Goal: Information Seeking & Learning: Find specific fact

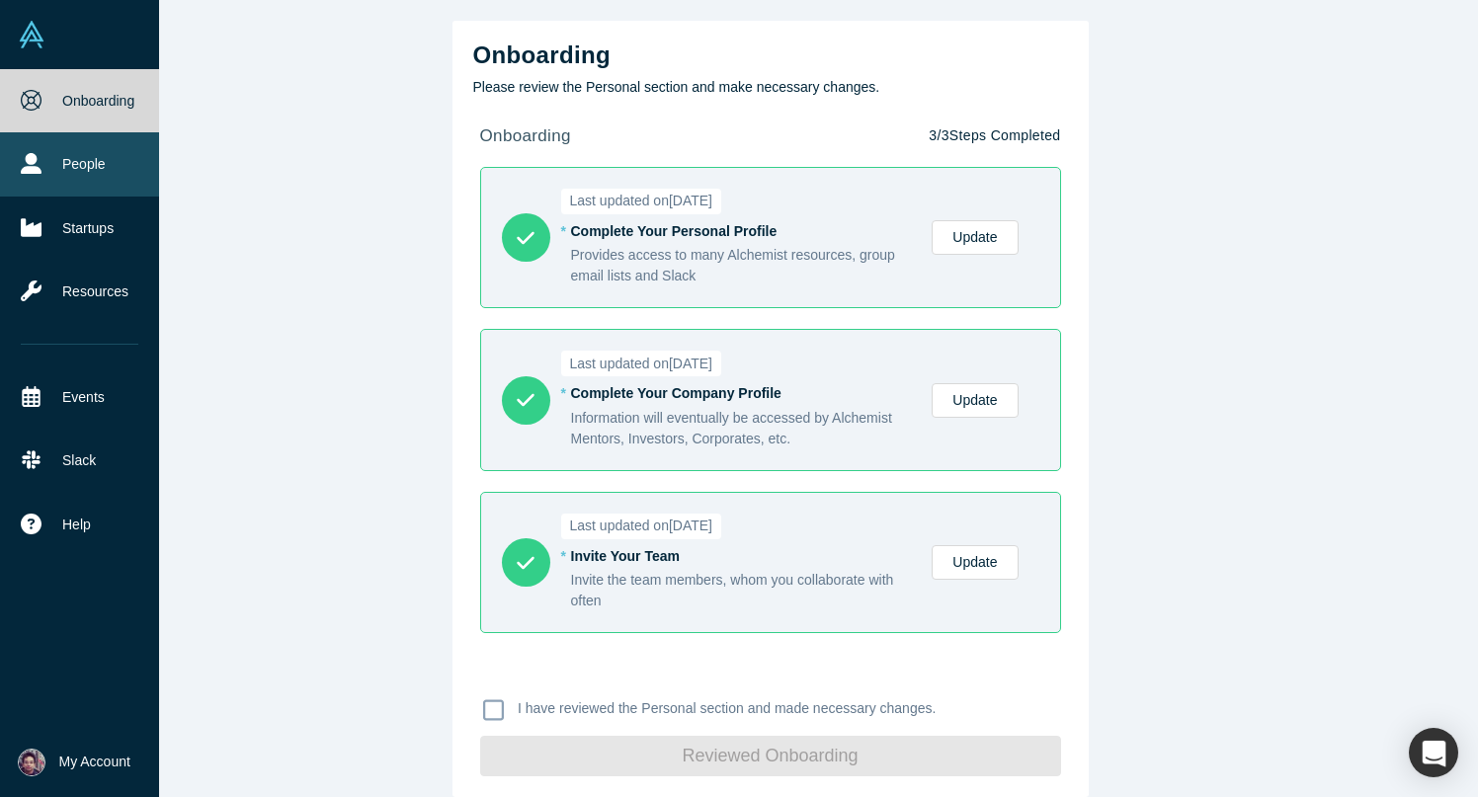
click at [85, 168] on link "People" at bounding box center [79, 163] width 159 height 63
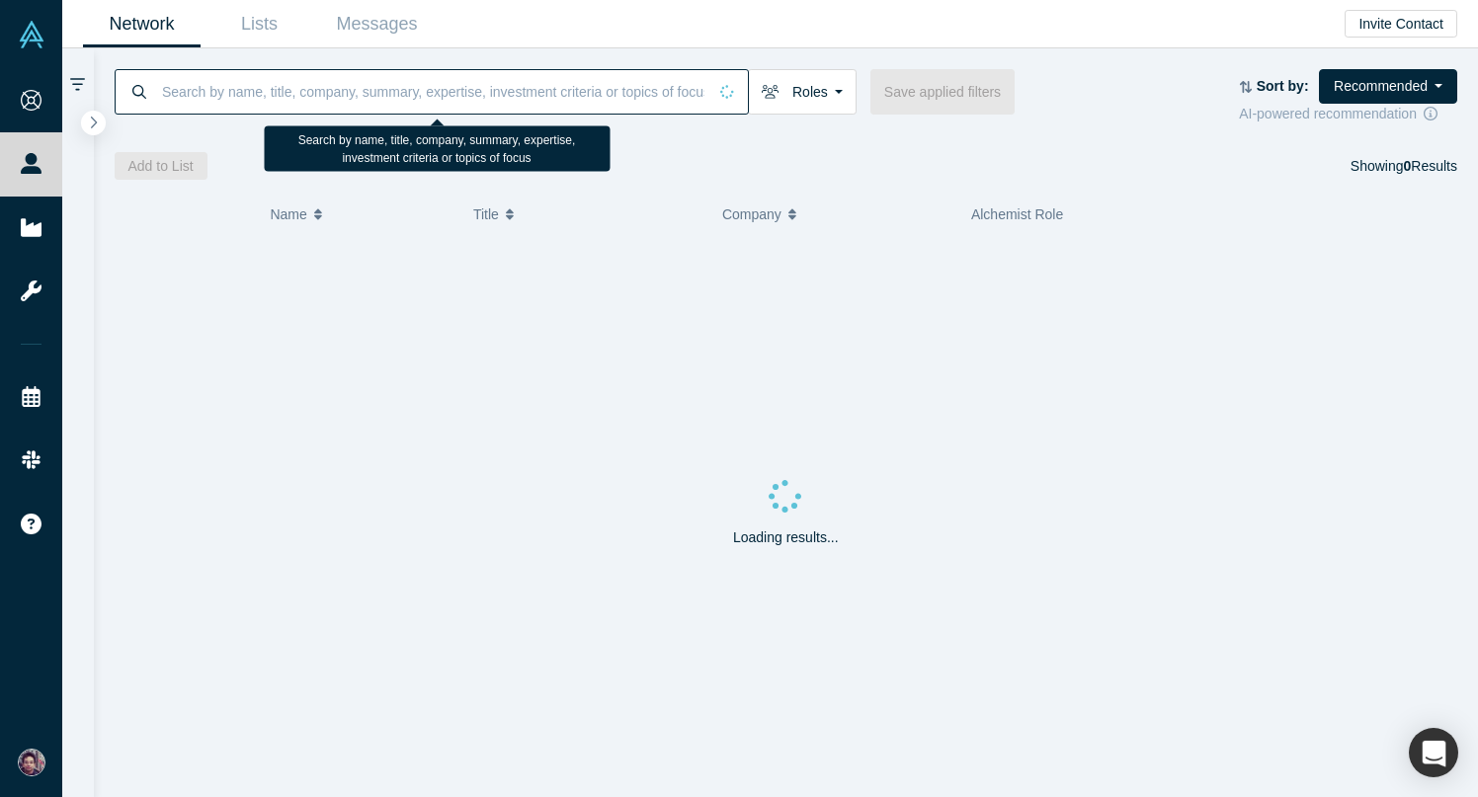
click at [360, 97] on input at bounding box center [433, 91] width 546 height 46
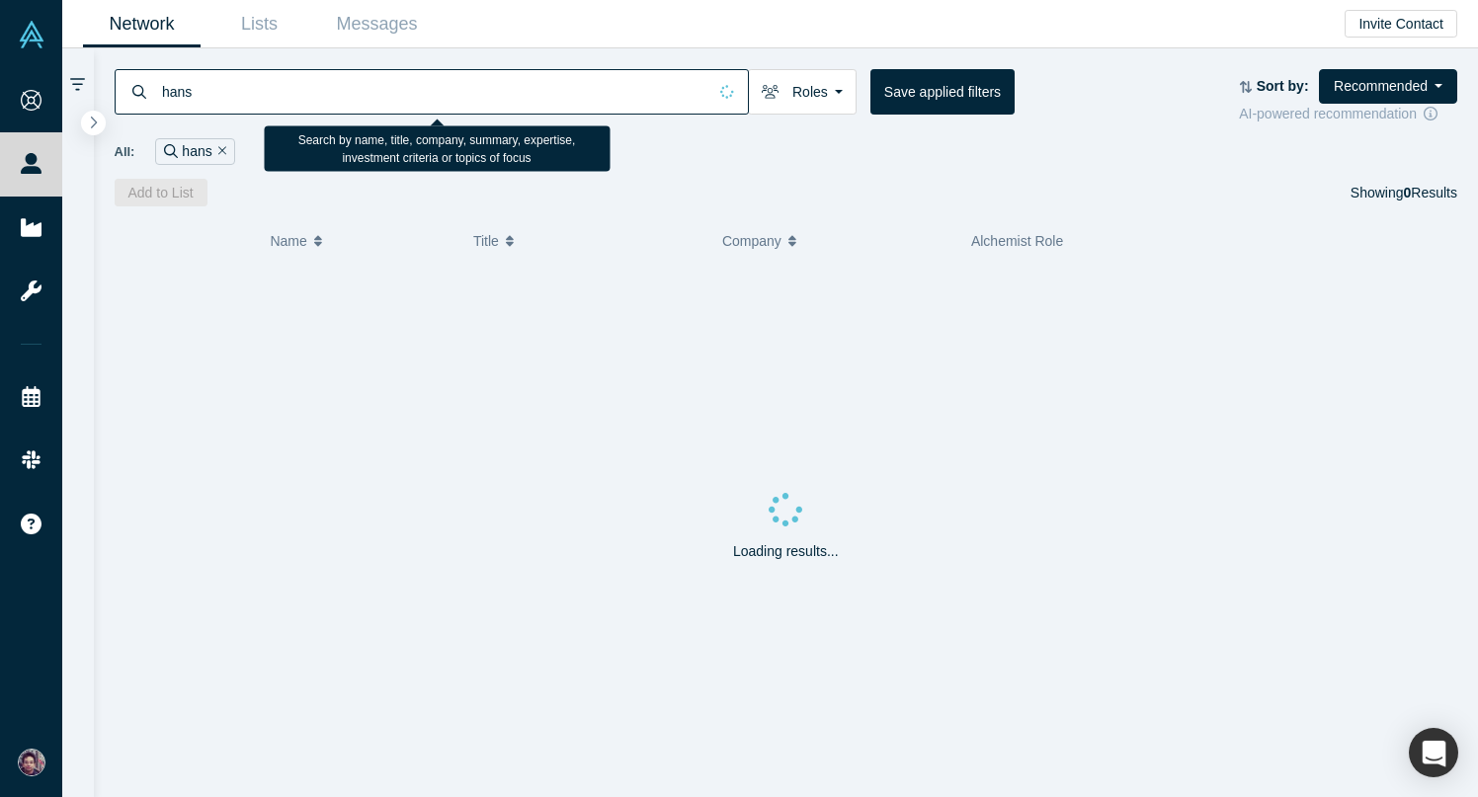
type input "hans"
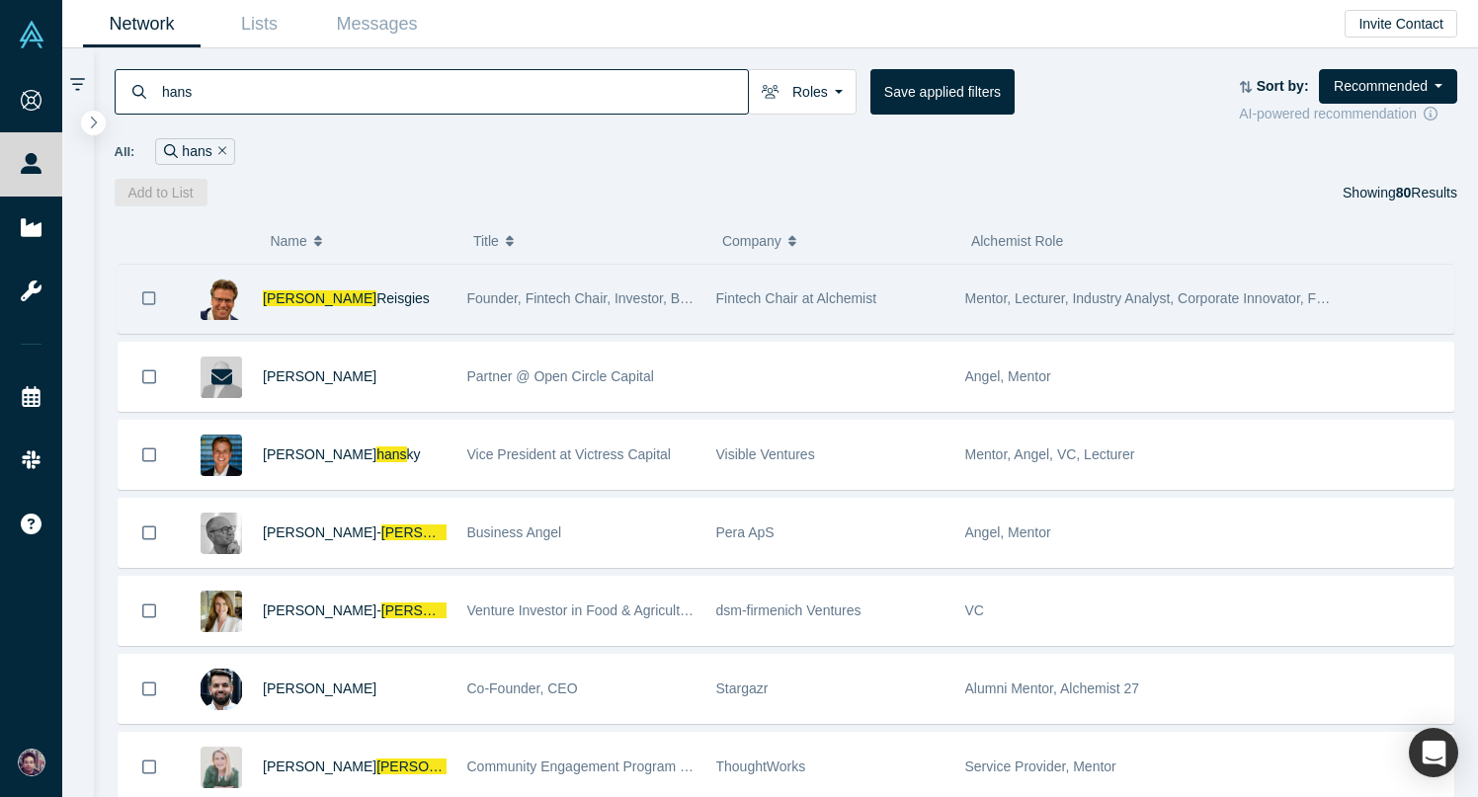
click at [370, 309] on div "[PERSON_NAME]" at bounding box center [355, 299] width 184 height 68
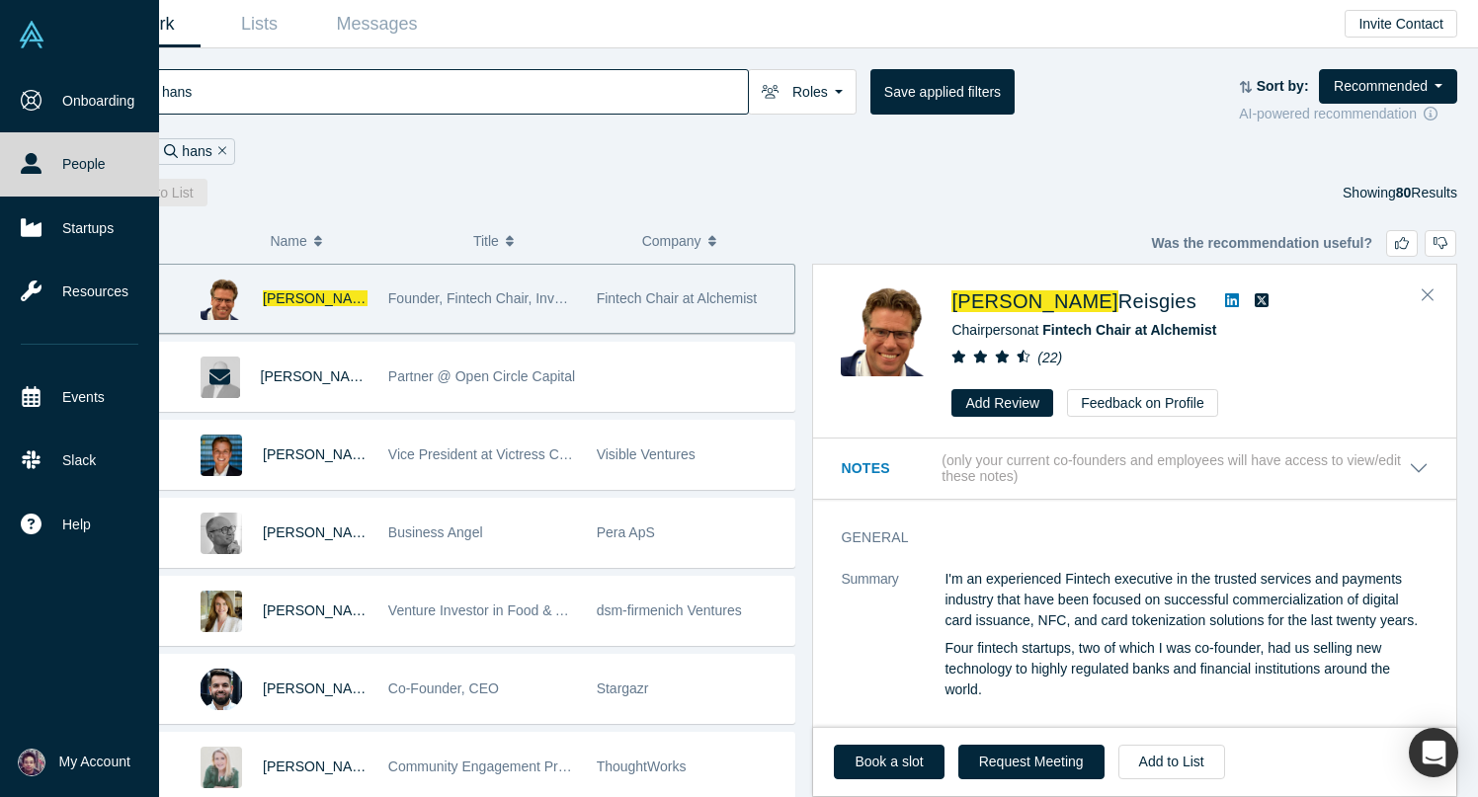
click at [96, 172] on link "People" at bounding box center [79, 163] width 159 height 63
